Goal: Navigation & Orientation: Find specific page/section

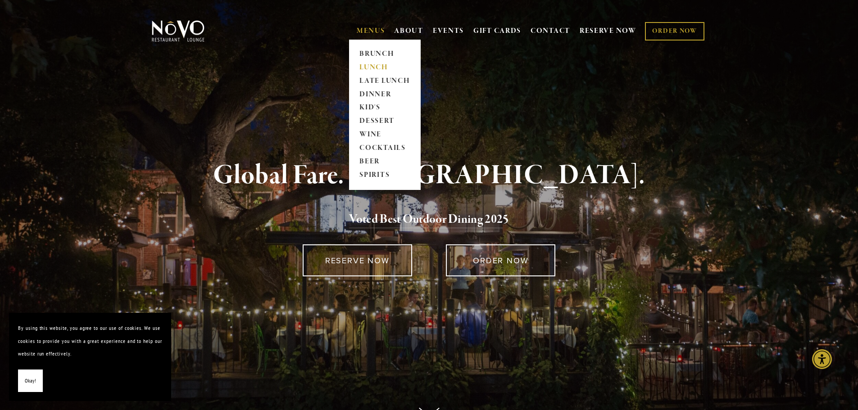
click at [374, 63] on link "LUNCH" at bounding box center [385, 68] width 56 height 14
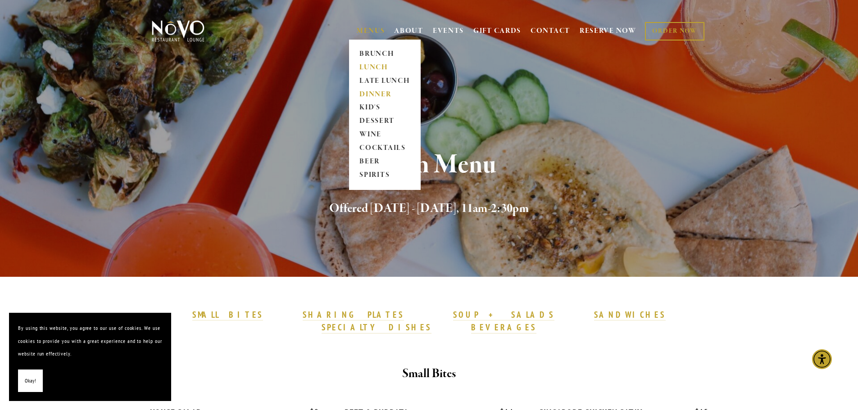
click at [376, 94] on link "DINNER" at bounding box center [385, 95] width 56 height 14
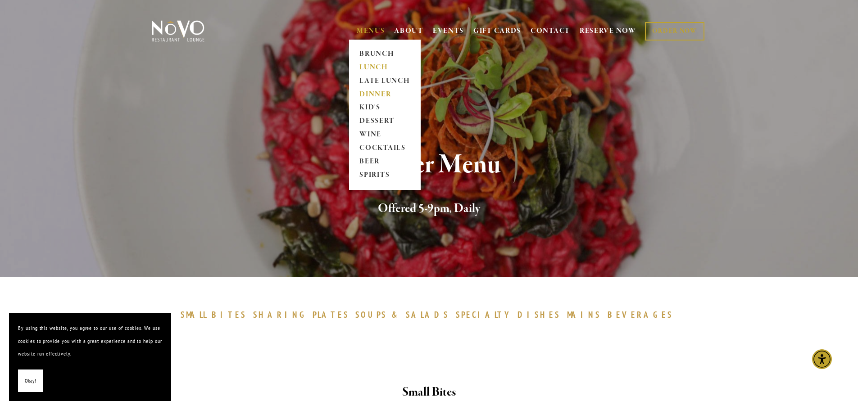
click at [373, 68] on link "LUNCH" at bounding box center [385, 68] width 56 height 14
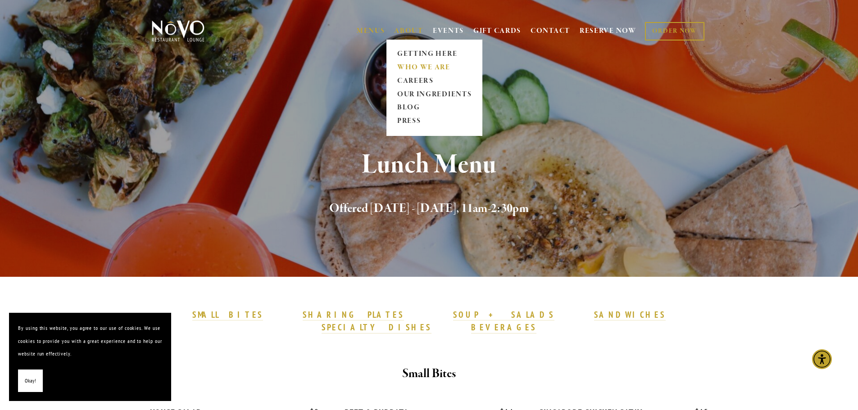
click at [411, 67] on link "WHO WE ARE" at bounding box center [434, 68] width 80 height 14
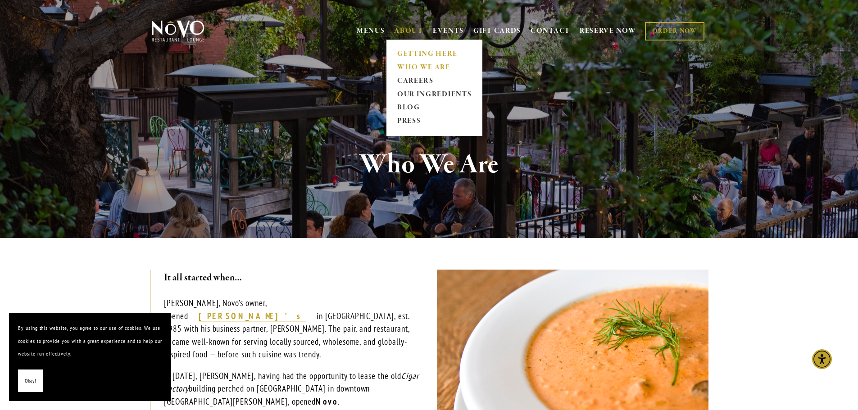
click at [422, 52] on link "GETTING HERE" at bounding box center [434, 54] width 80 height 14
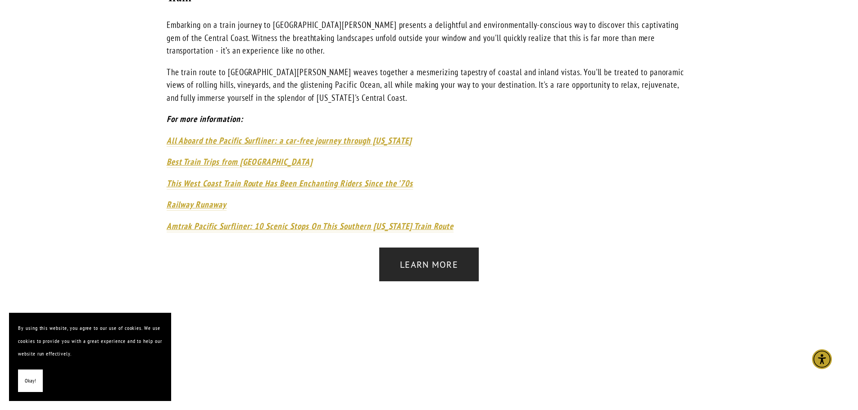
scroll to position [1306, 0]
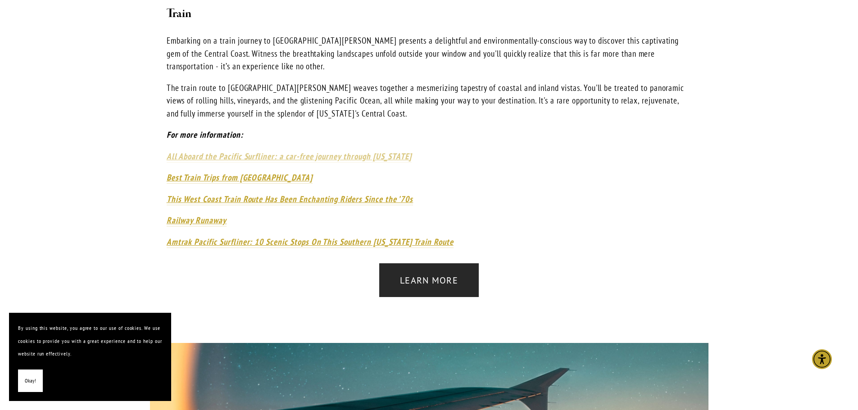
click at [273, 151] on em "All Aboard the Pacific Surfliner: a car-free journey through [US_STATE]" at bounding box center [289, 156] width 245 height 11
click at [200, 236] on em "Amtrak Pacific Surfliner: 10 Scenic Stops On This Southern [US_STATE] Train Rou…" at bounding box center [310, 241] width 287 height 11
